Goal: Information Seeking & Learning: Learn about a topic

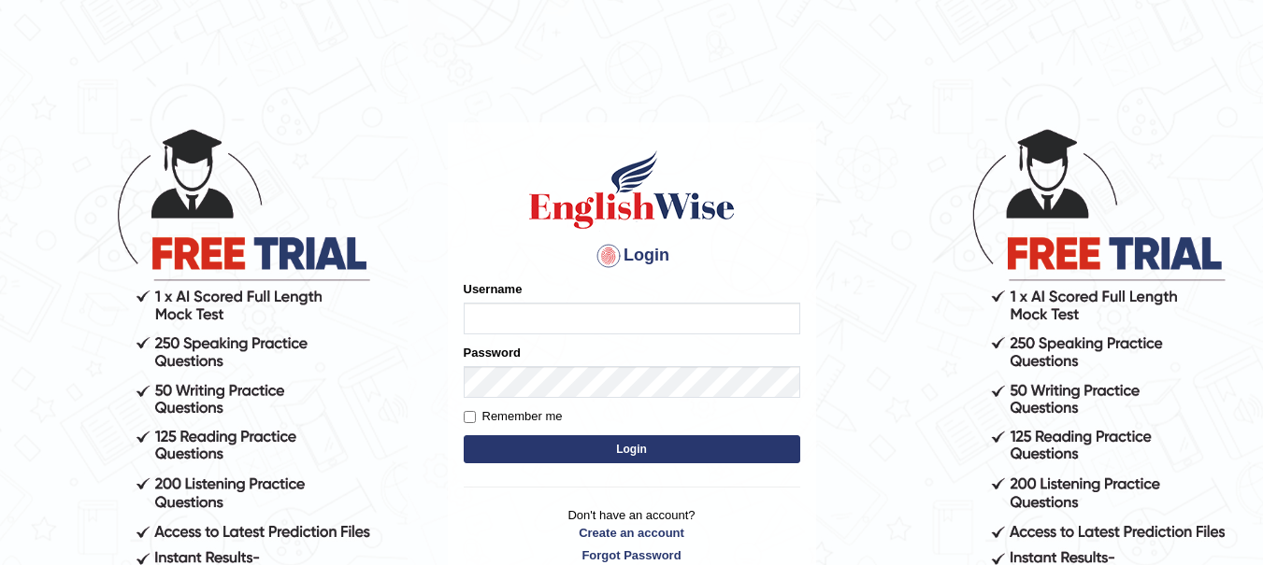
type input "yadwinder_online"
click at [531, 452] on button "Login" at bounding box center [632, 449] width 336 height 28
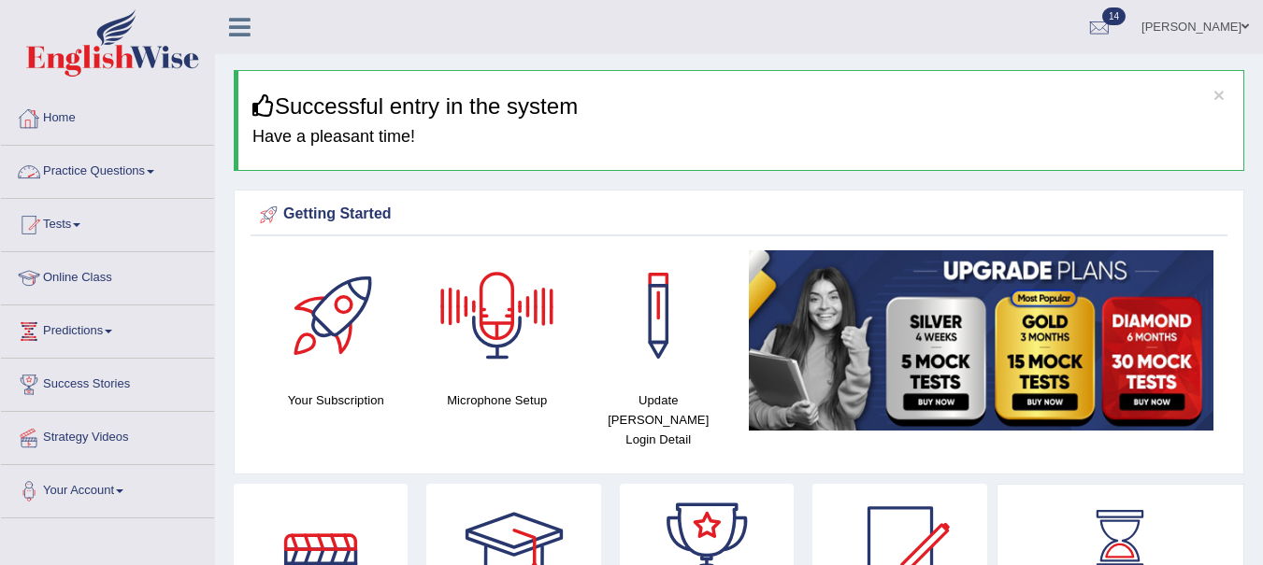
click at [104, 170] on link "Practice Questions" at bounding box center [107, 169] width 213 height 47
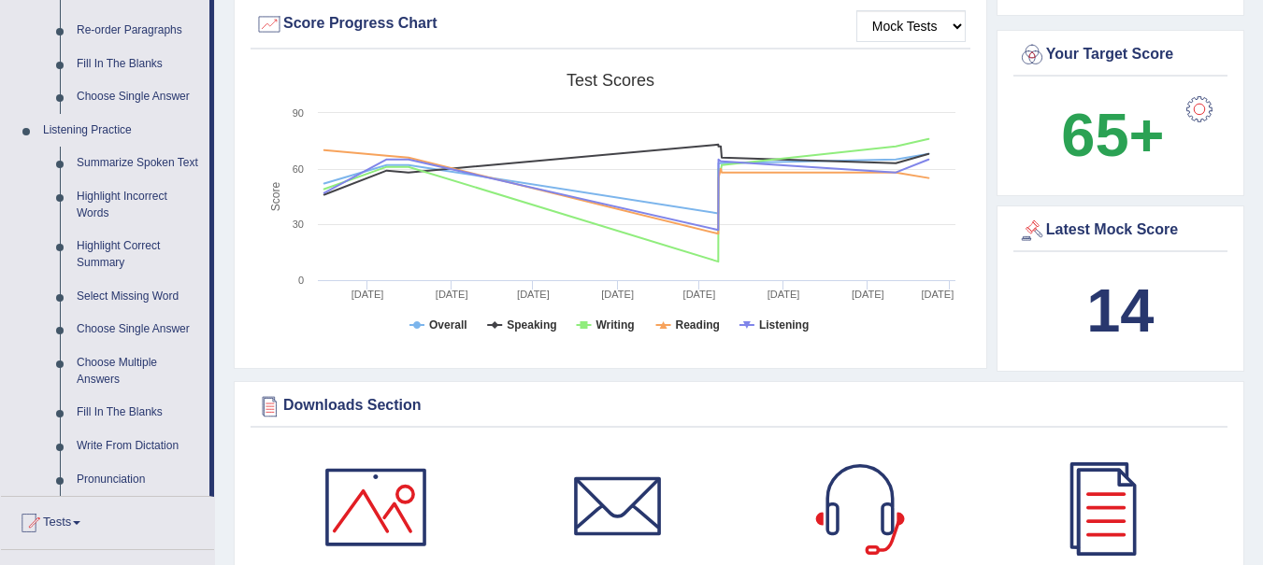
scroll to position [682, 0]
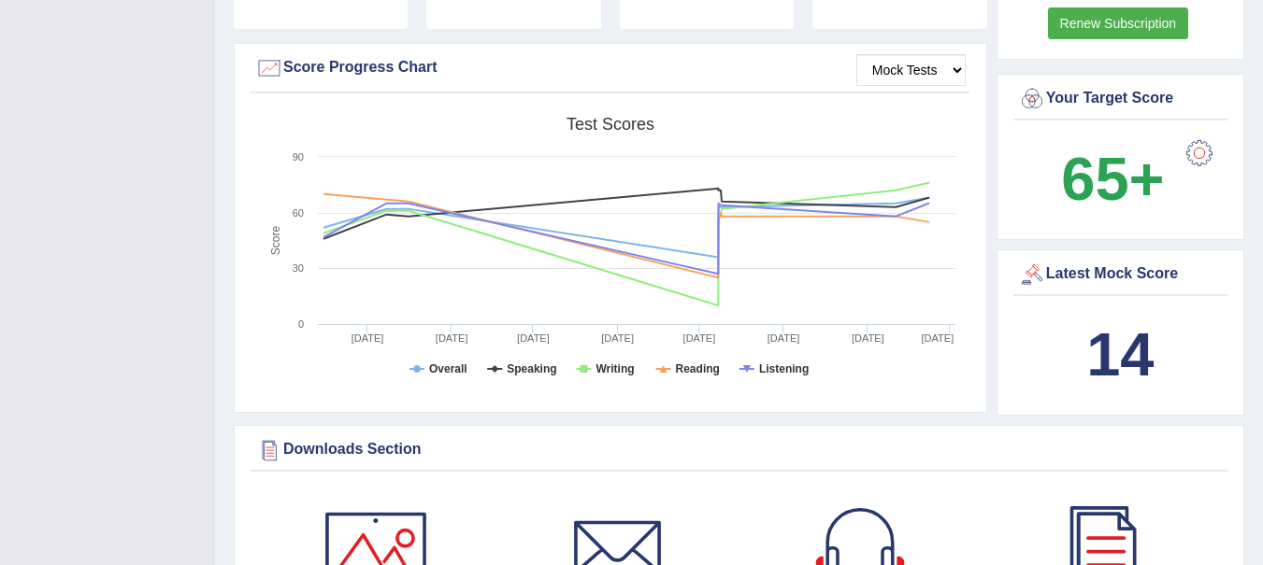
scroll to position [492, 0]
